Goal: Task Accomplishment & Management: Use online tool/utility

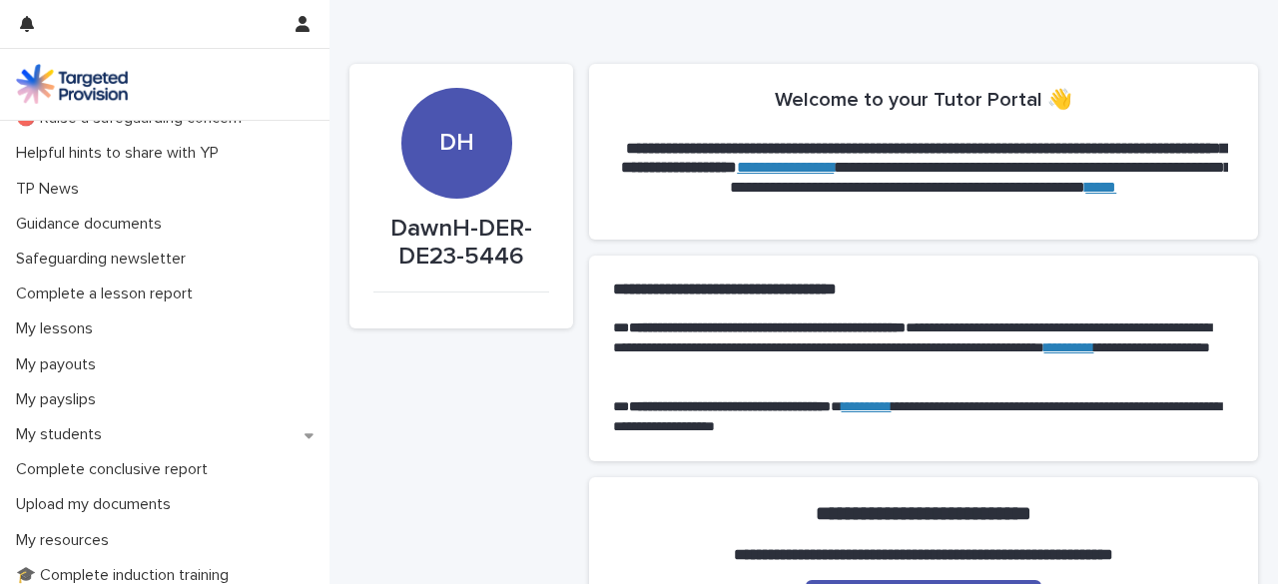
scroll to position [178, 0]
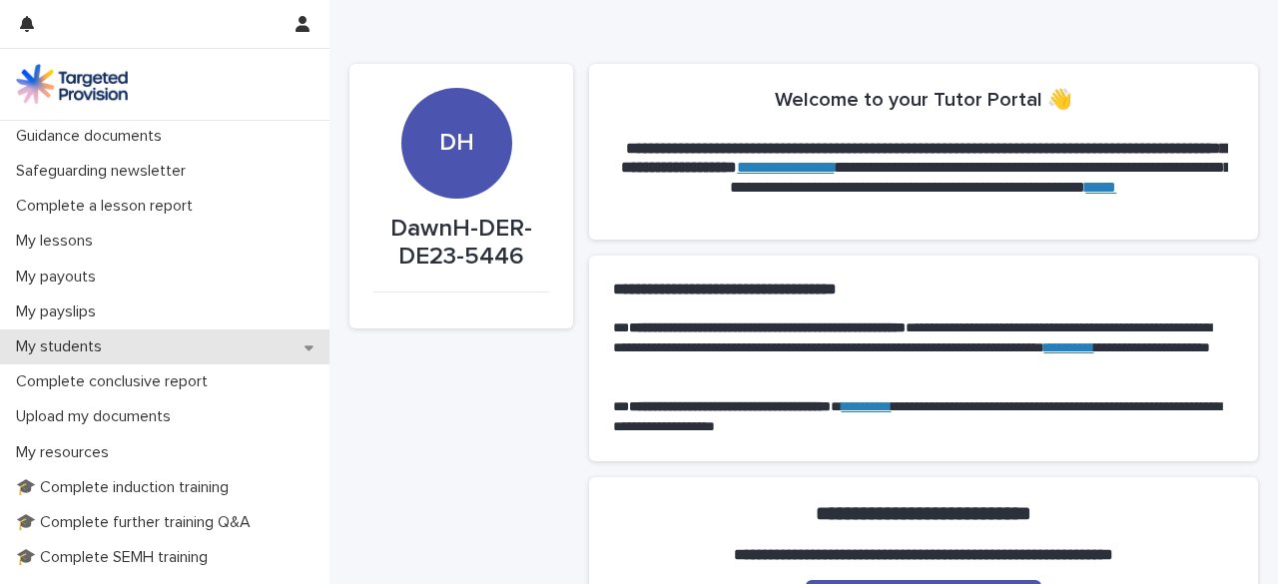
click at [286, 347] on div "My students" at bounding box center [165, 347] width 330 height 35
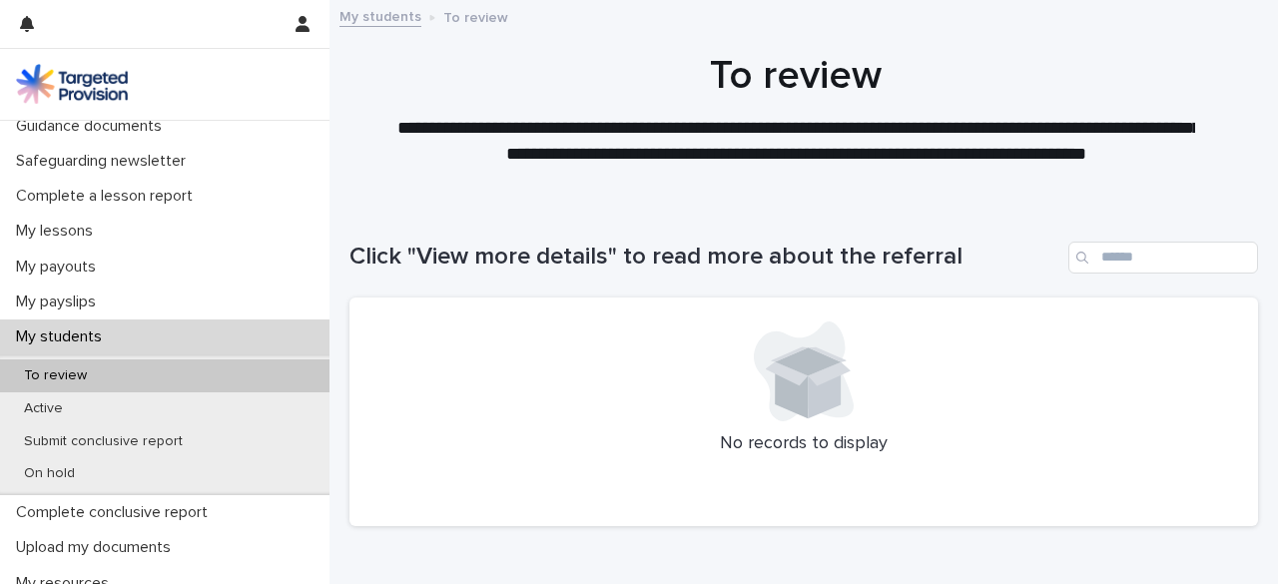
scroll to position [238, 0]
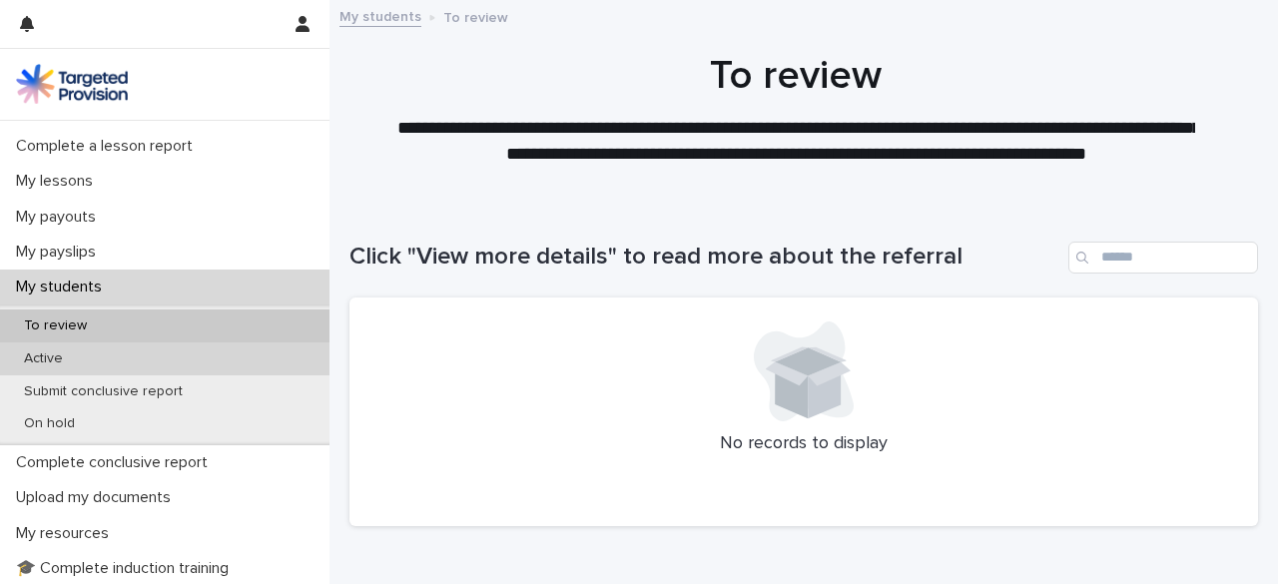
click at [221, 358] on div "Active" at bounding box center [165, 359] width 330 height 33
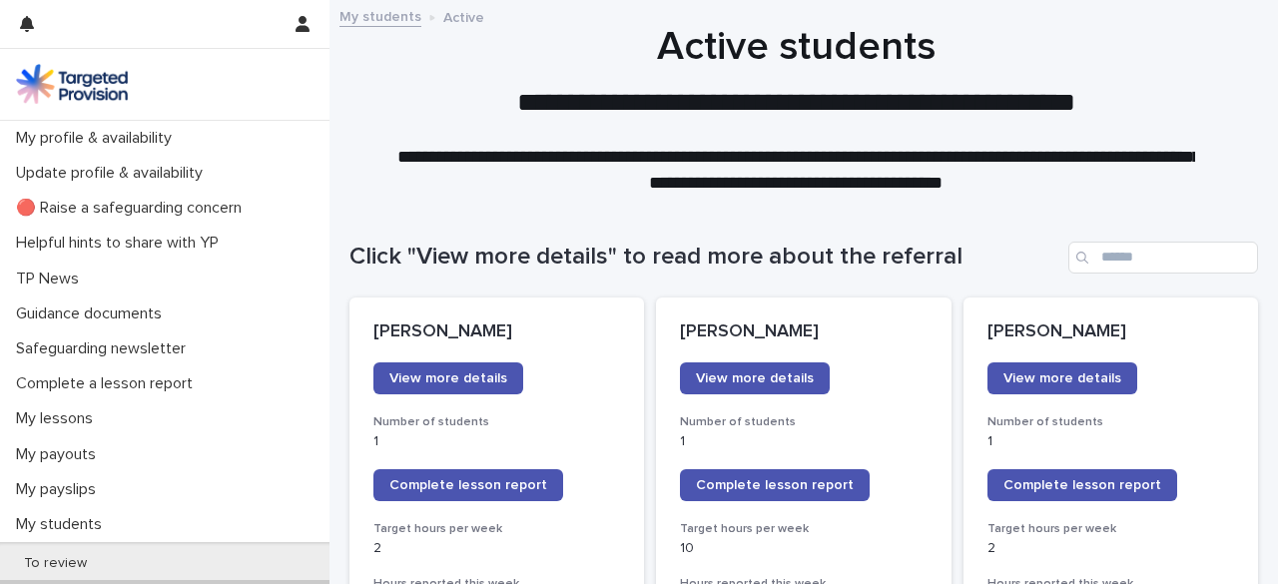
scroll to position [208, 0]
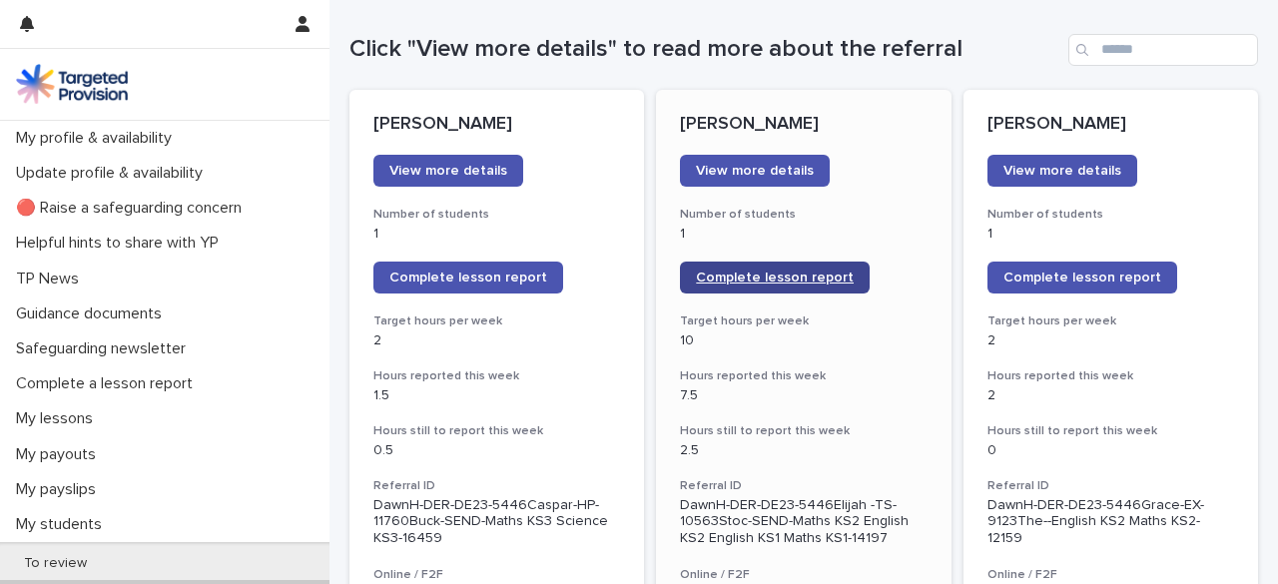
click at [835, 277] on span "Complete lesson report" at bounding box center [775, 278] width 158 height 14
